Goal: Task Accomplishment & Management: Complete application form

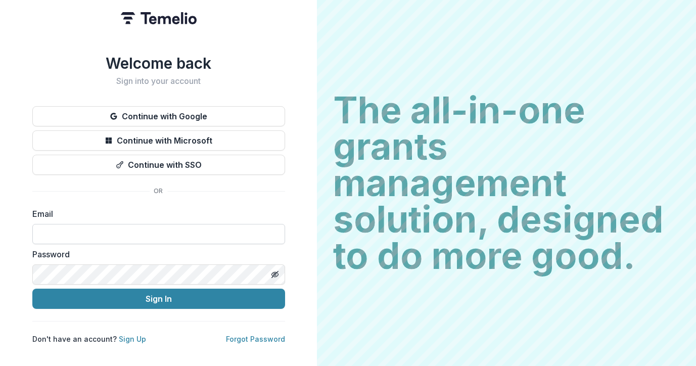
click at [184, 232] on input at bounding box center [158, 234] width 253 height 20
type input "**********"
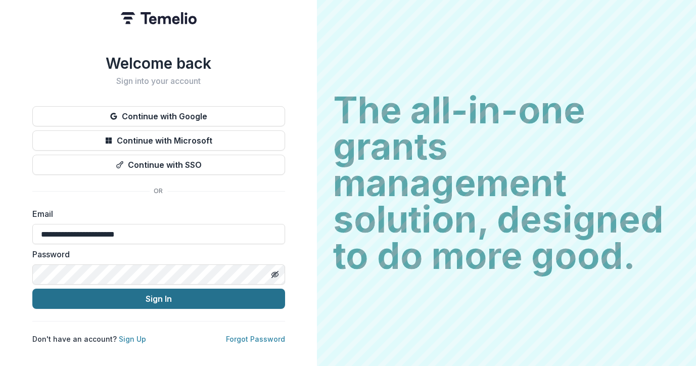
click at [162, 298] on button "Sign In" at bounding box center [158, 298] width 253 height 20
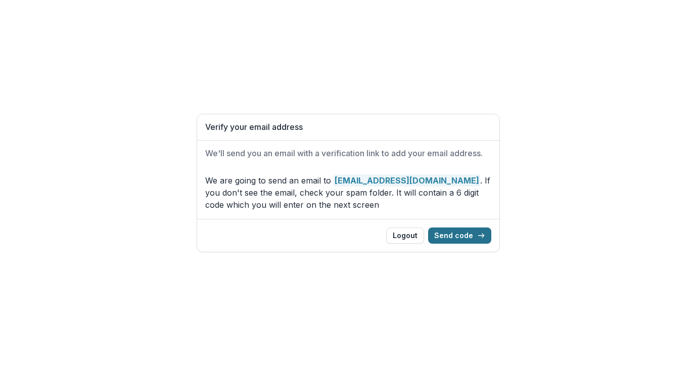
click at [465, 235] on button "Send code" at bounding box center [459, 235] width 63 height 16
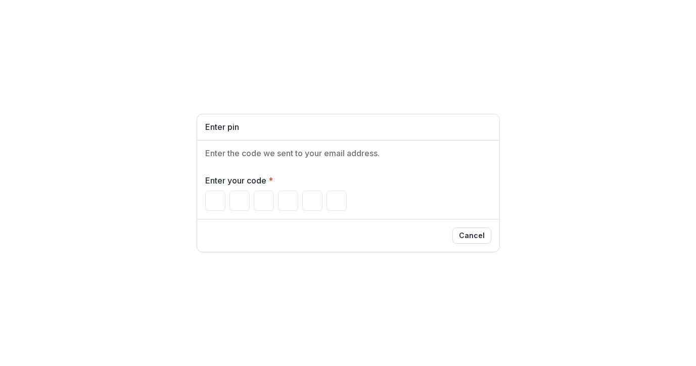
type input "*"
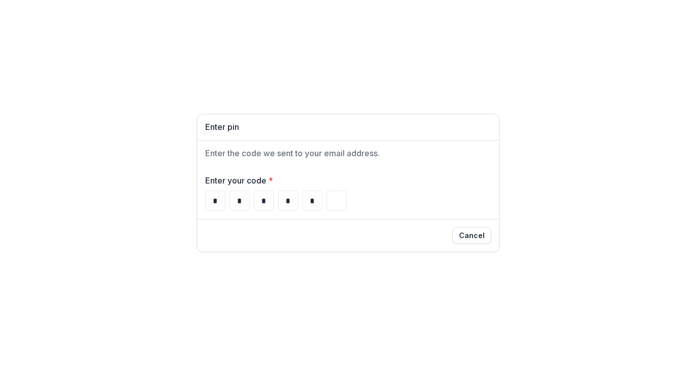
type input "*"
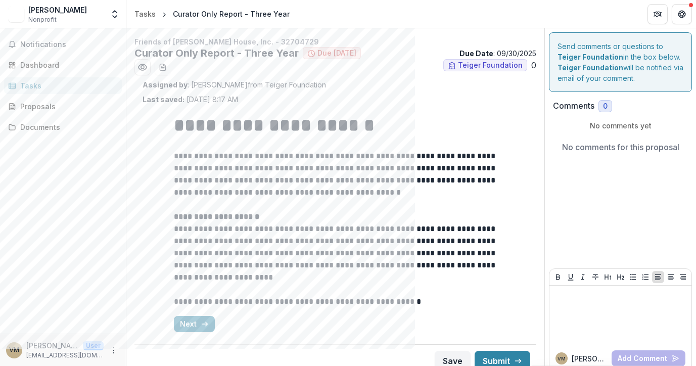
scroll to position [11, 0]
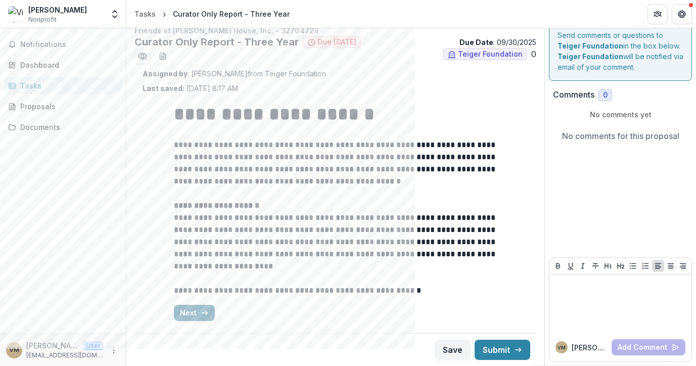
click at [187, 312] on button "Next" at bounding box center [194, 313] width 41 height 16
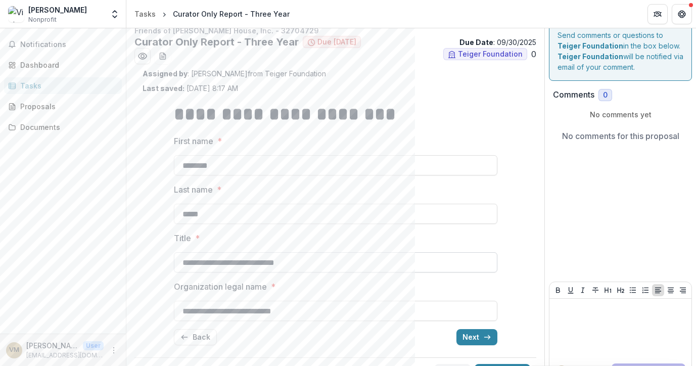
scroll to position [35, 0]
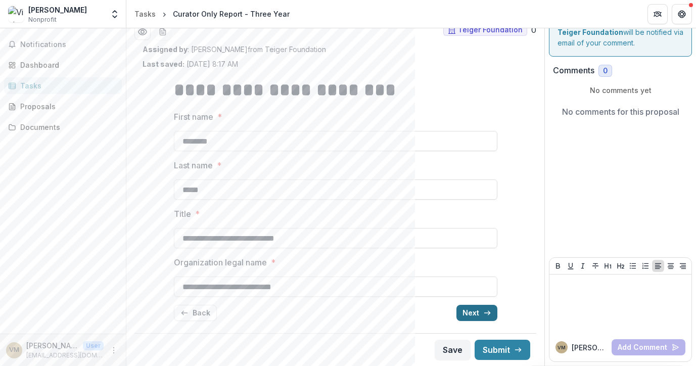
click at [484, 313] on line "button" at bounding box center [487, 313] width 6 height 0
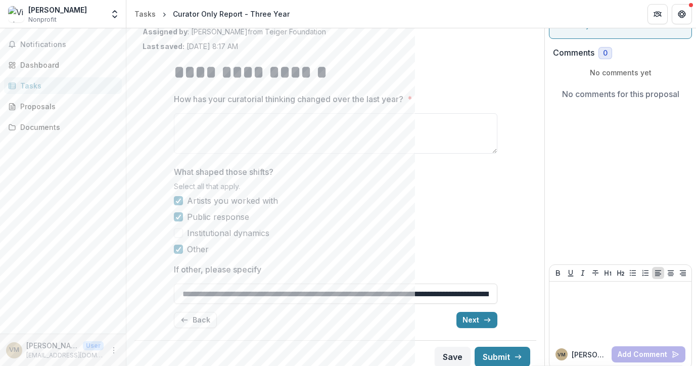
scroll to position [60, 0]
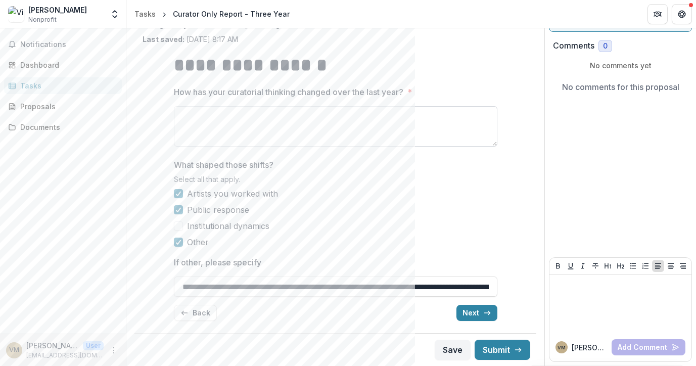
click at [253, 122] on textarea "How has your curatorial thinking changed over the last year? *" at bounding box center [335, 126] width 323 height 40
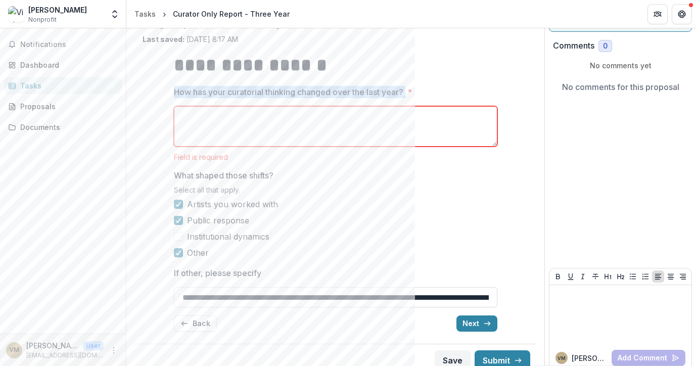
drag, startPoint x: 172, startPoint y: 87, endPoint x: 408, endPoint y: 92, distance: 235.9
click at [408, 92] on label "How has your curatorial thinking changed over the last year? *" at bounding box center [332, 92] width 317 height 12
copy p "How has your curatorial thinking changed over the last year?"
